Goal: Find specific page/section: Find specific page/section

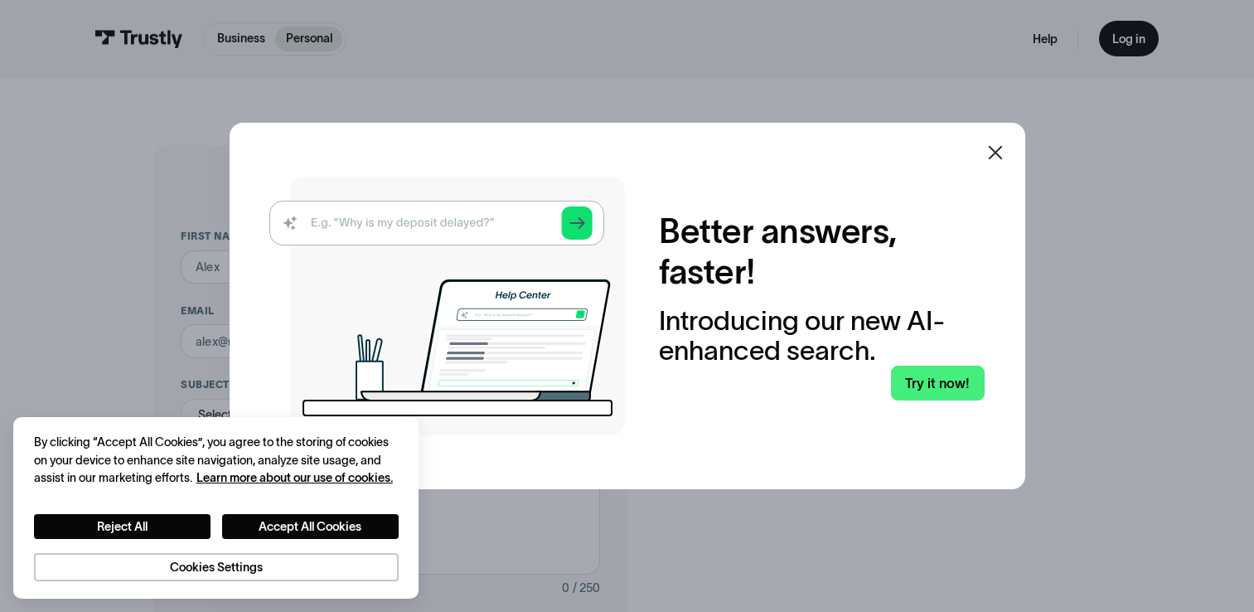
scroll to position [746, 0]
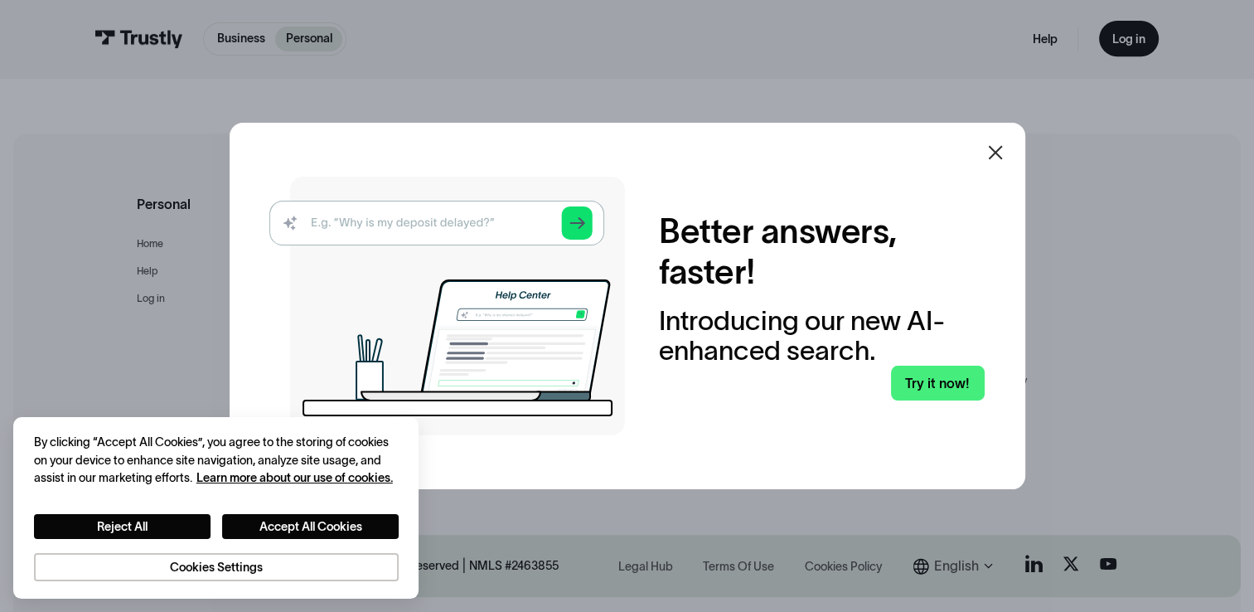
drag, startPoint x: 0, startPoint y: 0, endPoint x: 1004, endPoint y: 151, distance: 1015.7
click at [1004, 152] on icon at bounding box center [995, 153] width 20 height 20
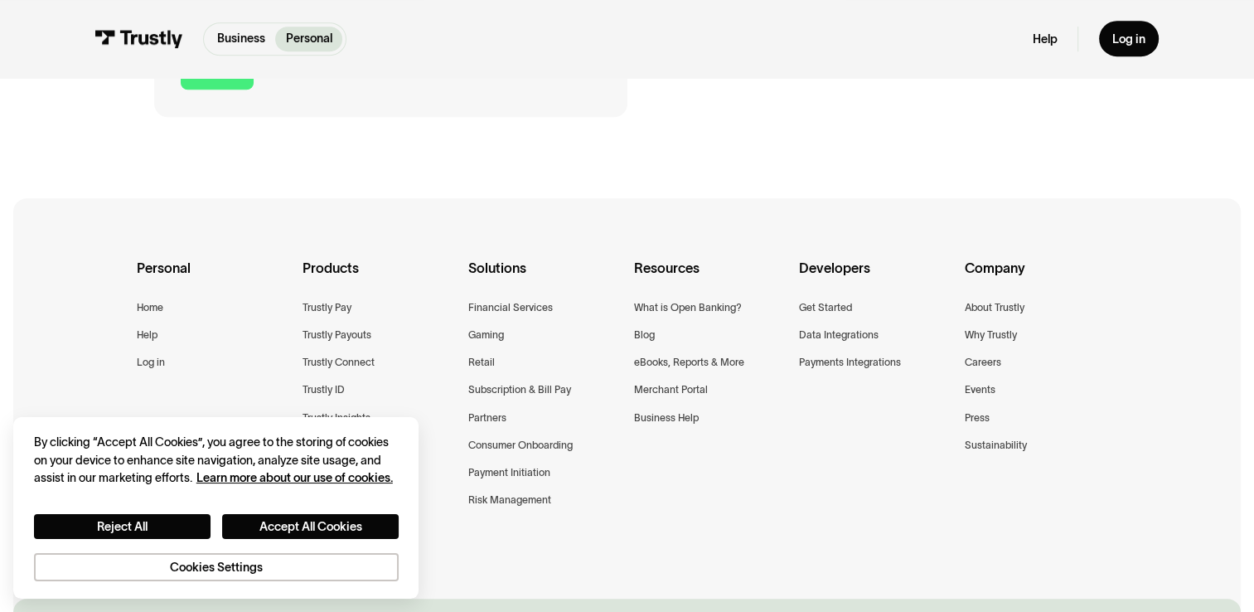
scroll to position [865, 0]
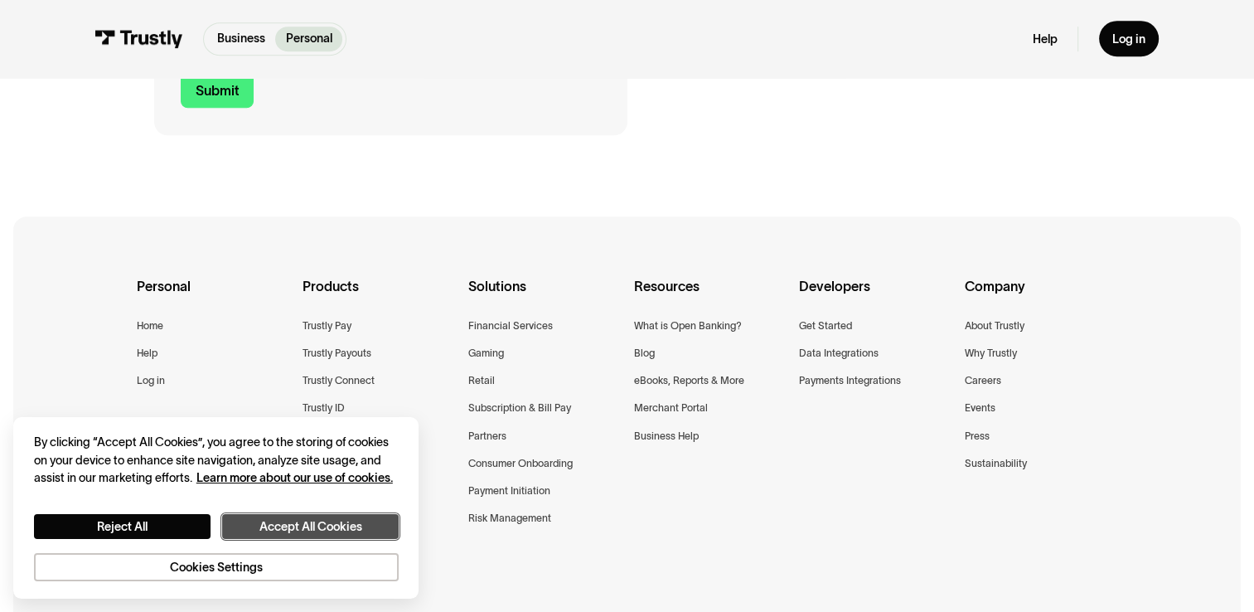
click at [291, 525] on button "Accept All Cookies" at bounding box center [310, 527] width 177 height 26
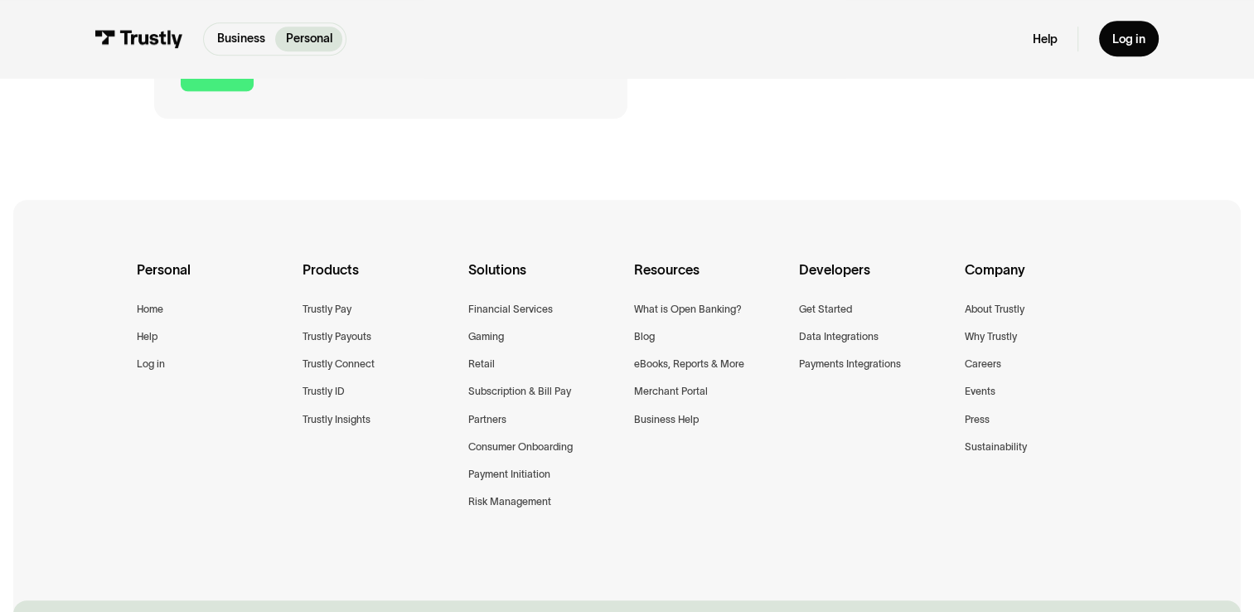
scroll to position [912, 0]
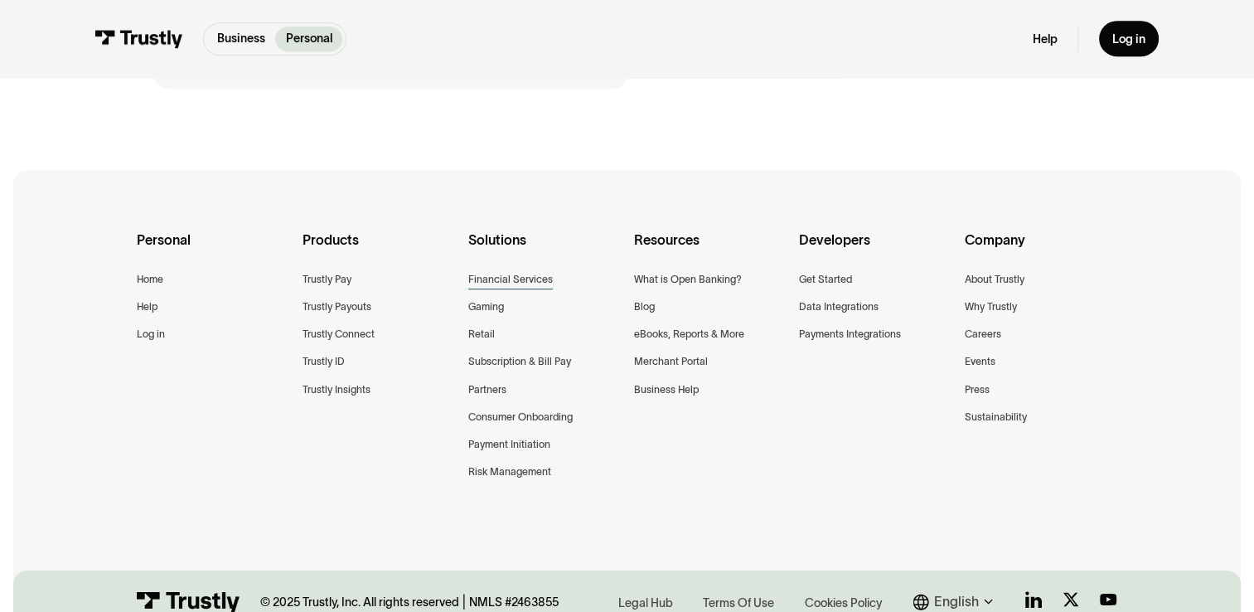
click at [520, 280] on div "Financial Services" at bounding box center [510, 279] width 85 height 17
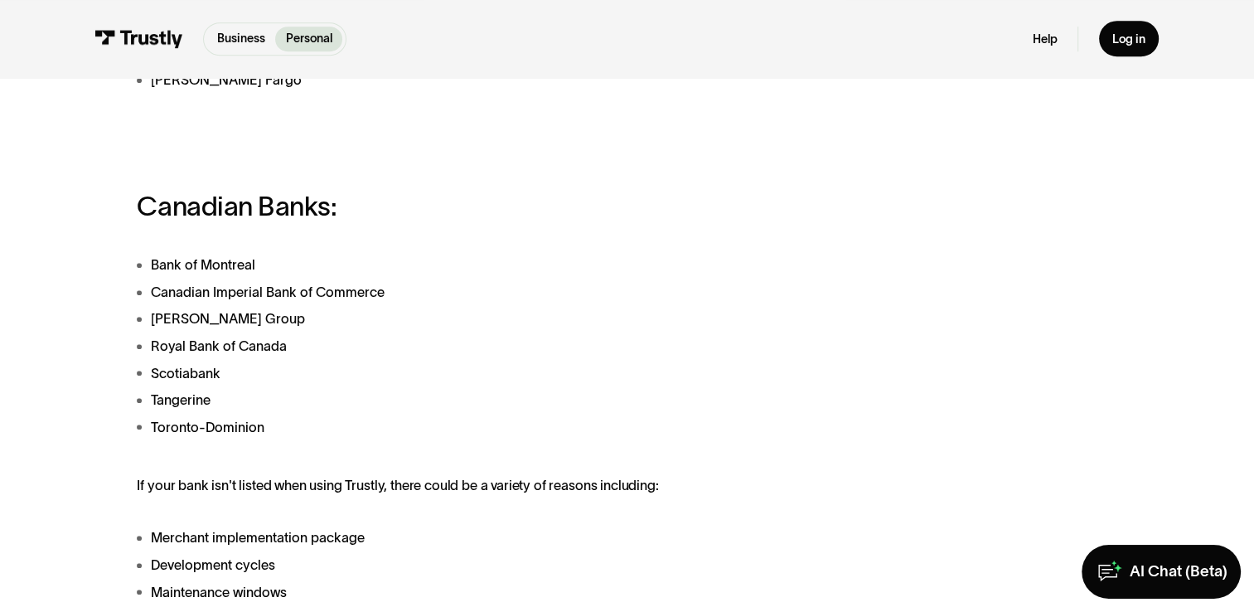
scroll to position [994, 0]
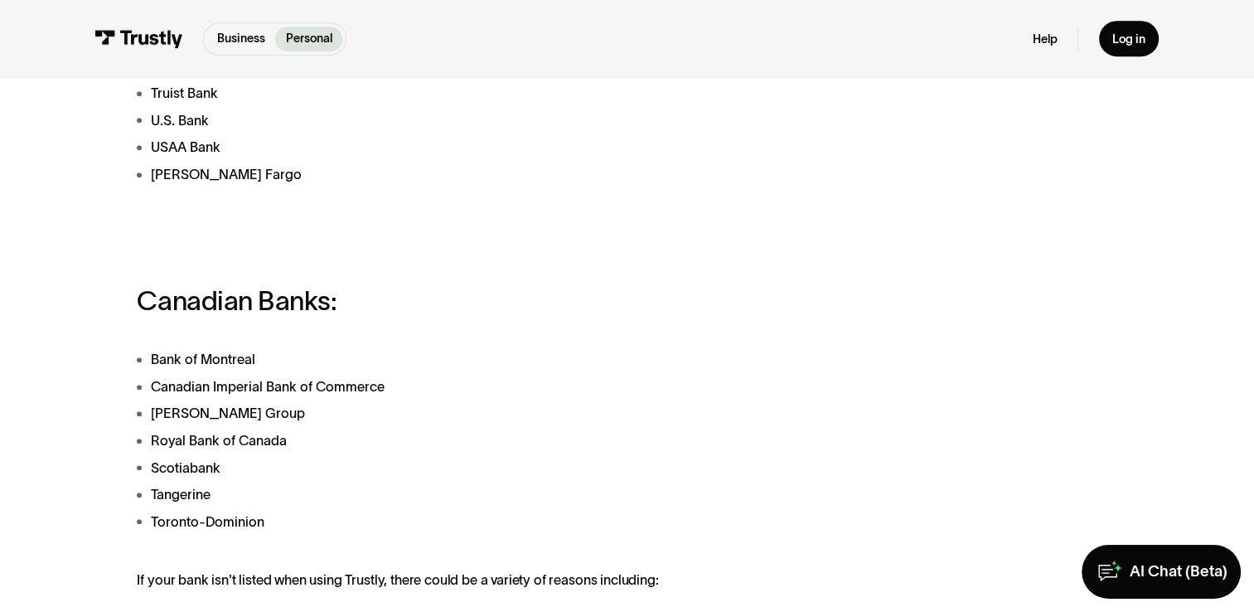
click at [993, 309] on div "Trustly works with most banks and financial institutions in the US and more tha…" at bounding box center [627, 251] width 980 height 1719
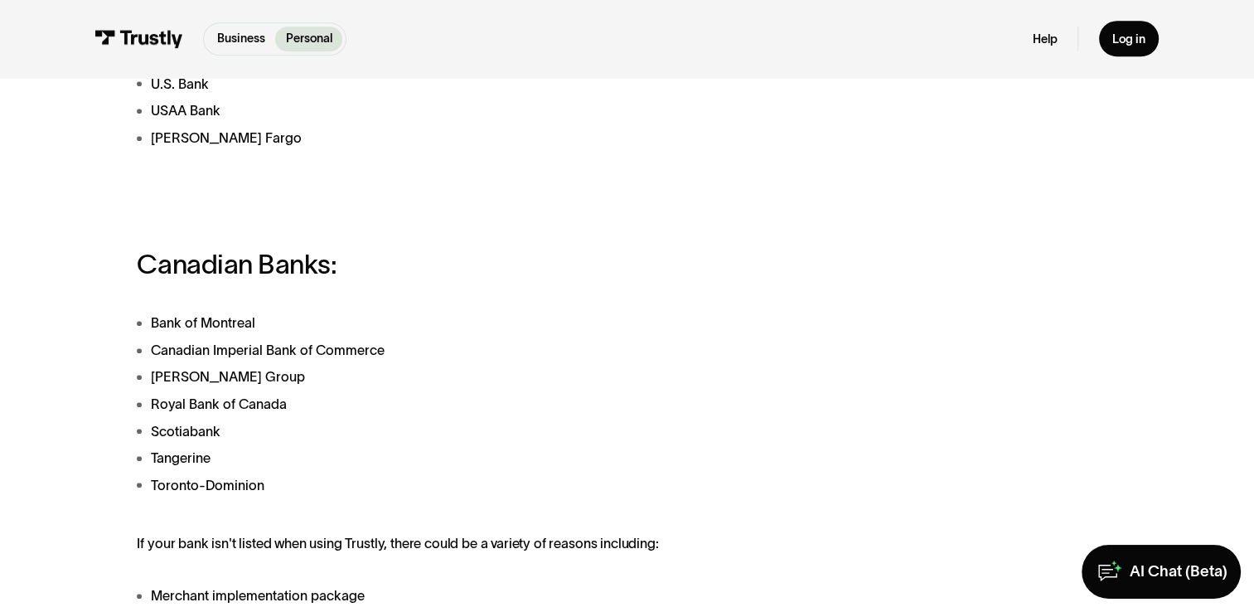
scroll to position [912, 0]
